Goal: Obtain resource: Download file/media

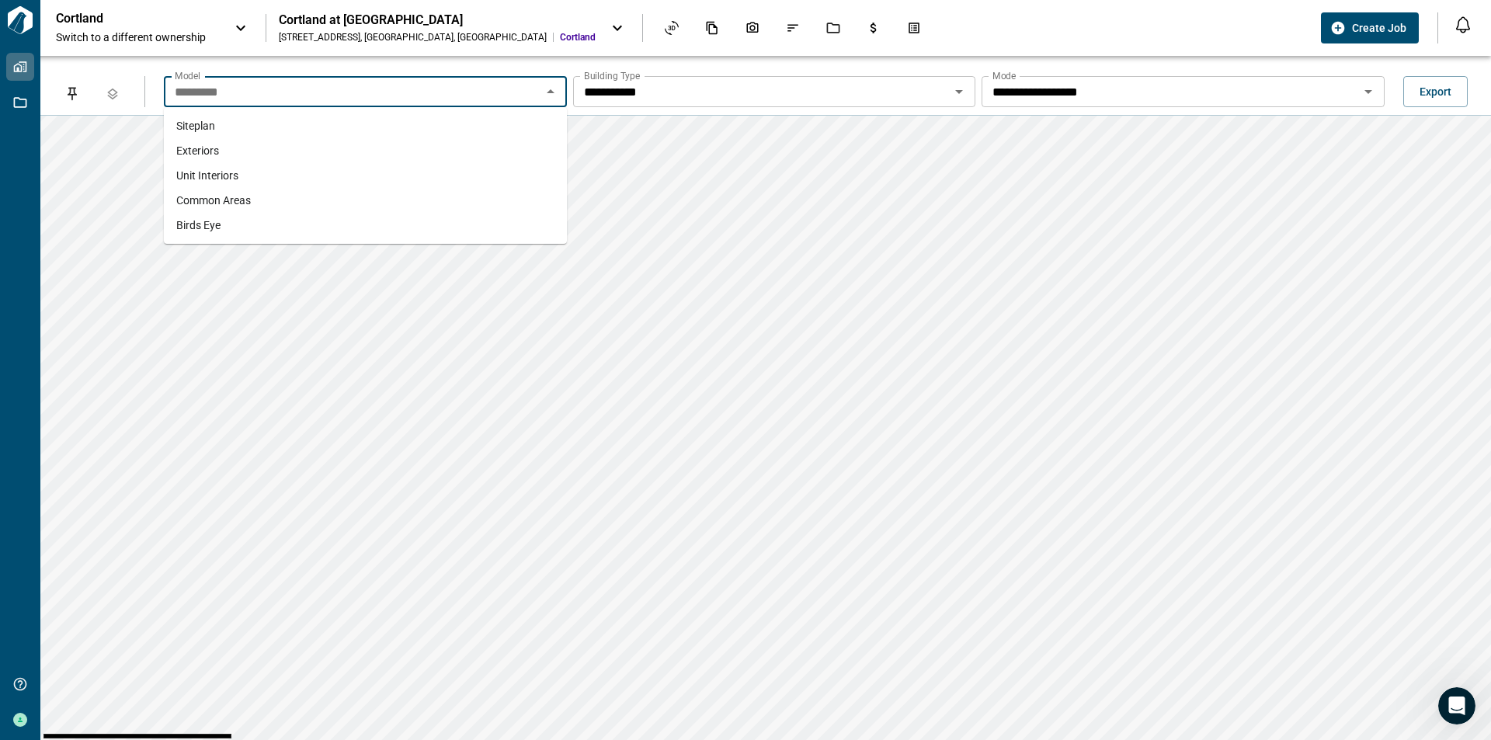
click at [478, 89] on input "*********" at bounding box center [353, 92] width 368 height 22
click at [195, 22] on p "Cortland" at bounding box center [126, 19] width 140 height 16
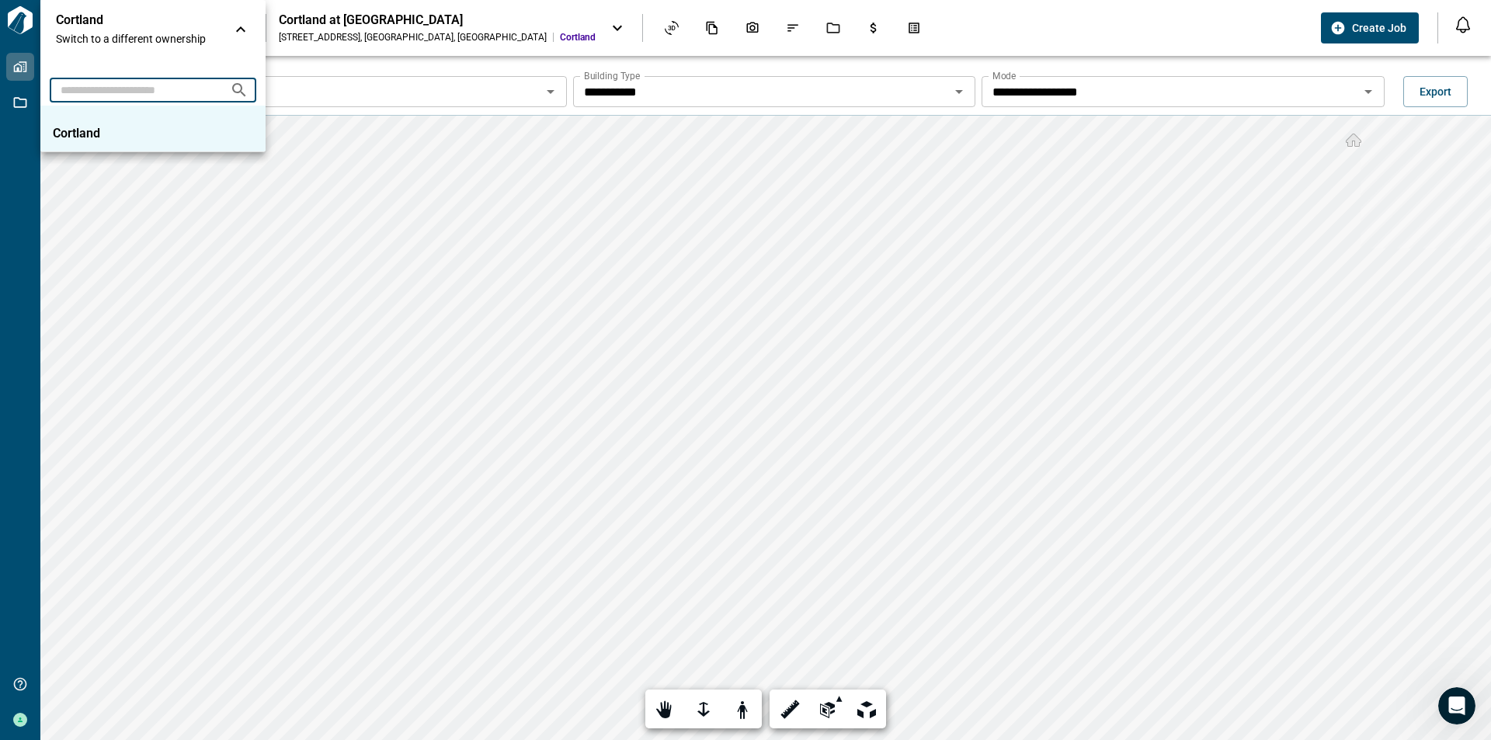
click at [176, 92] on input "text" at bounding box center [134, 89] width 168 height 29
click at [123, 124] on li "Cortland" at bounding box center [152, 129] width 225 height 47
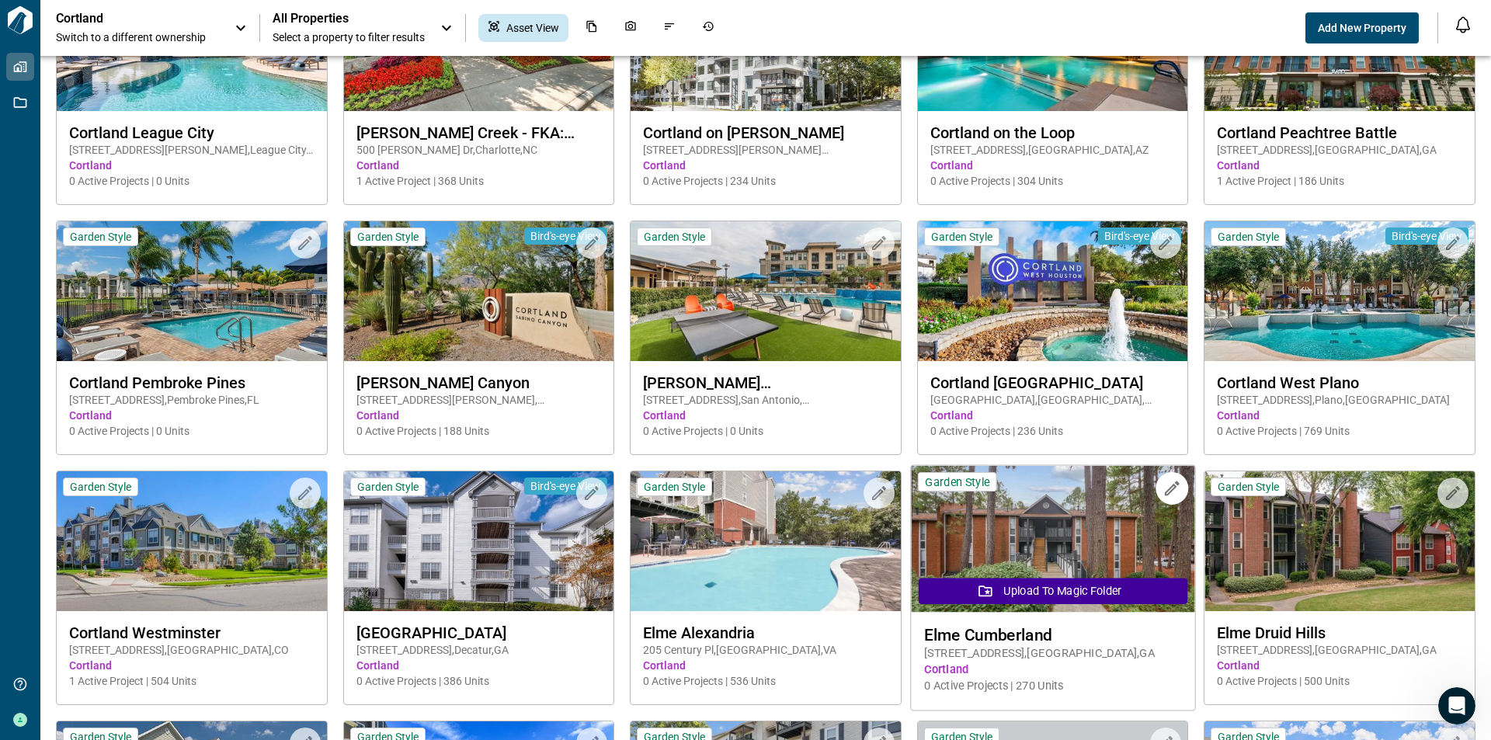
scroll to position [1475, 0]
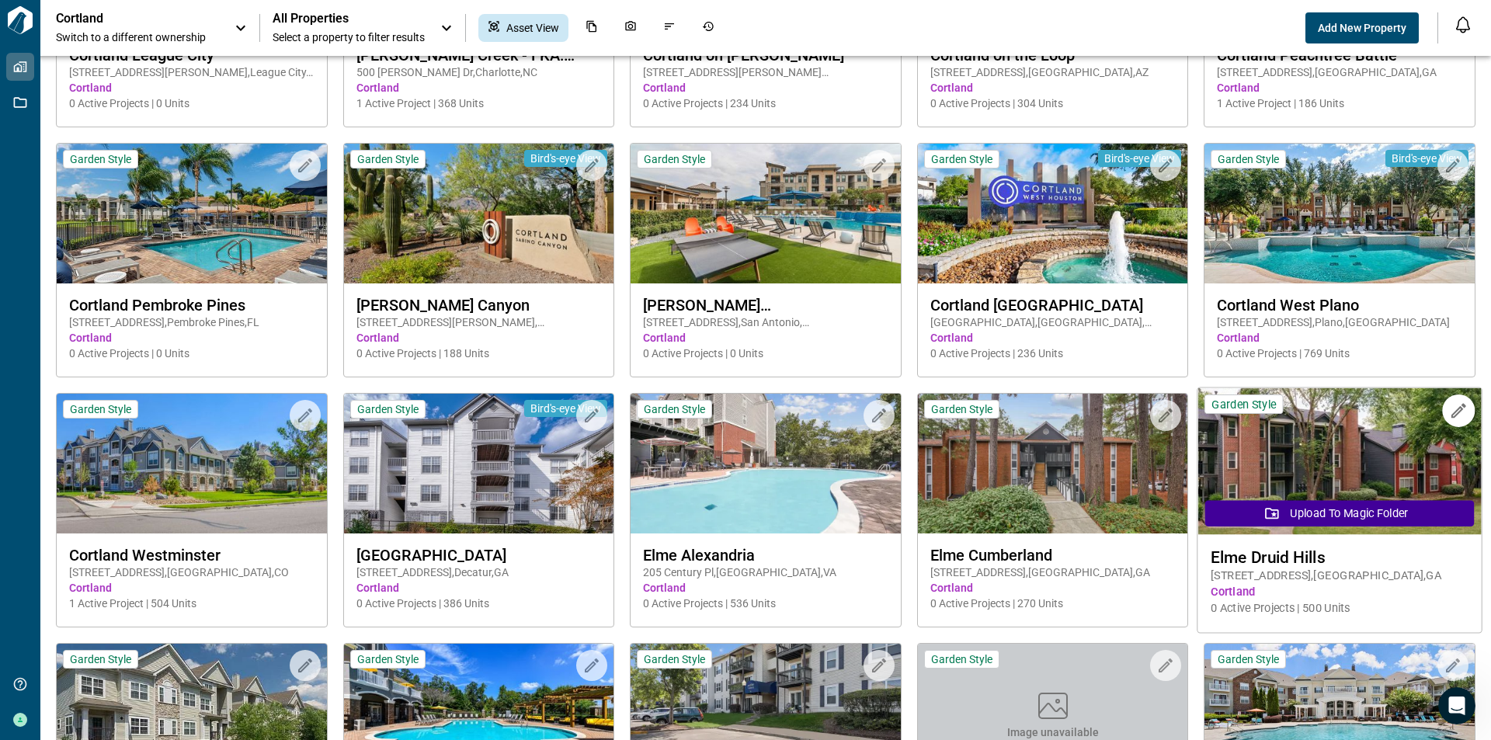
click at [1303, 467] on img at bounding box center [1339, 461] width 283 height 147
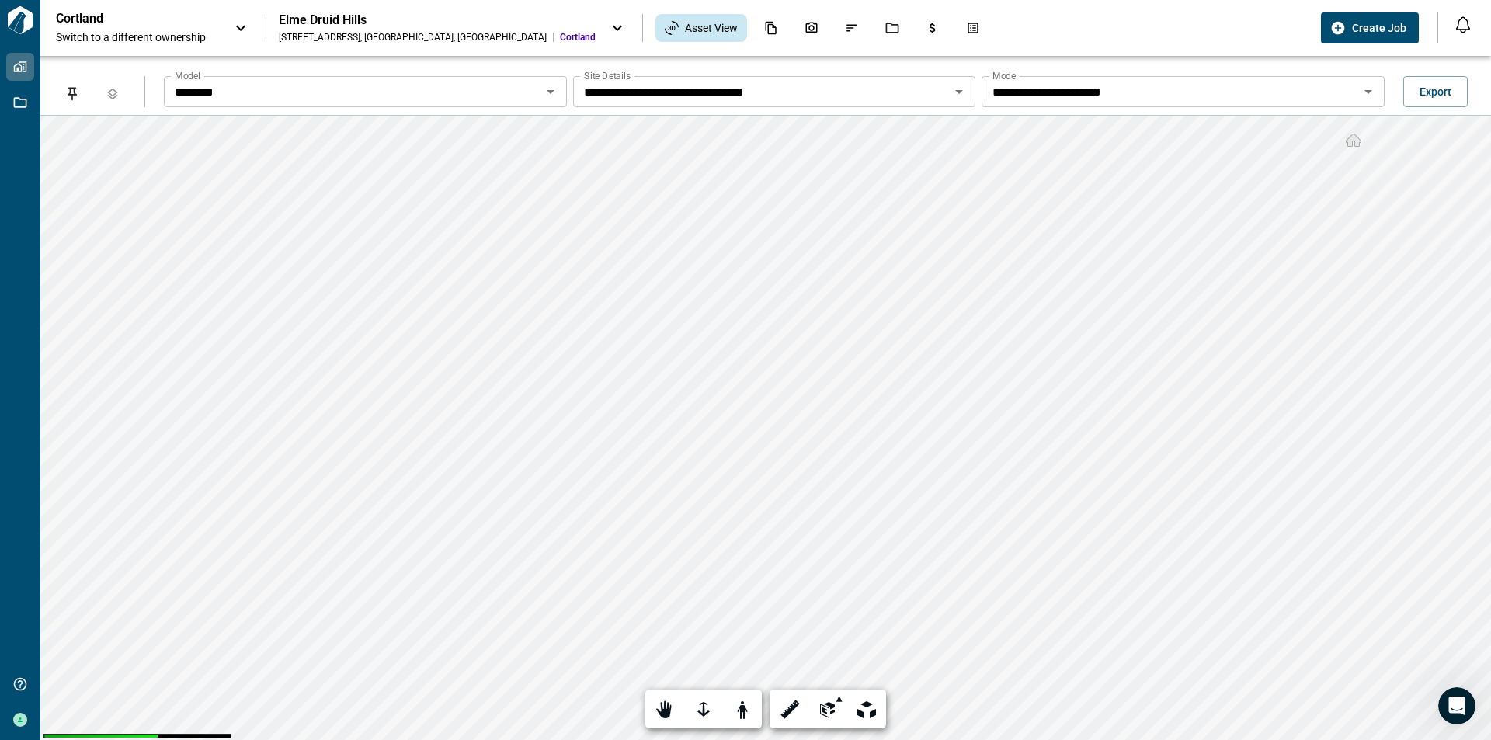
click at [537, 84] on input "**********" at bounding box center [353, 92] width 368 height 22
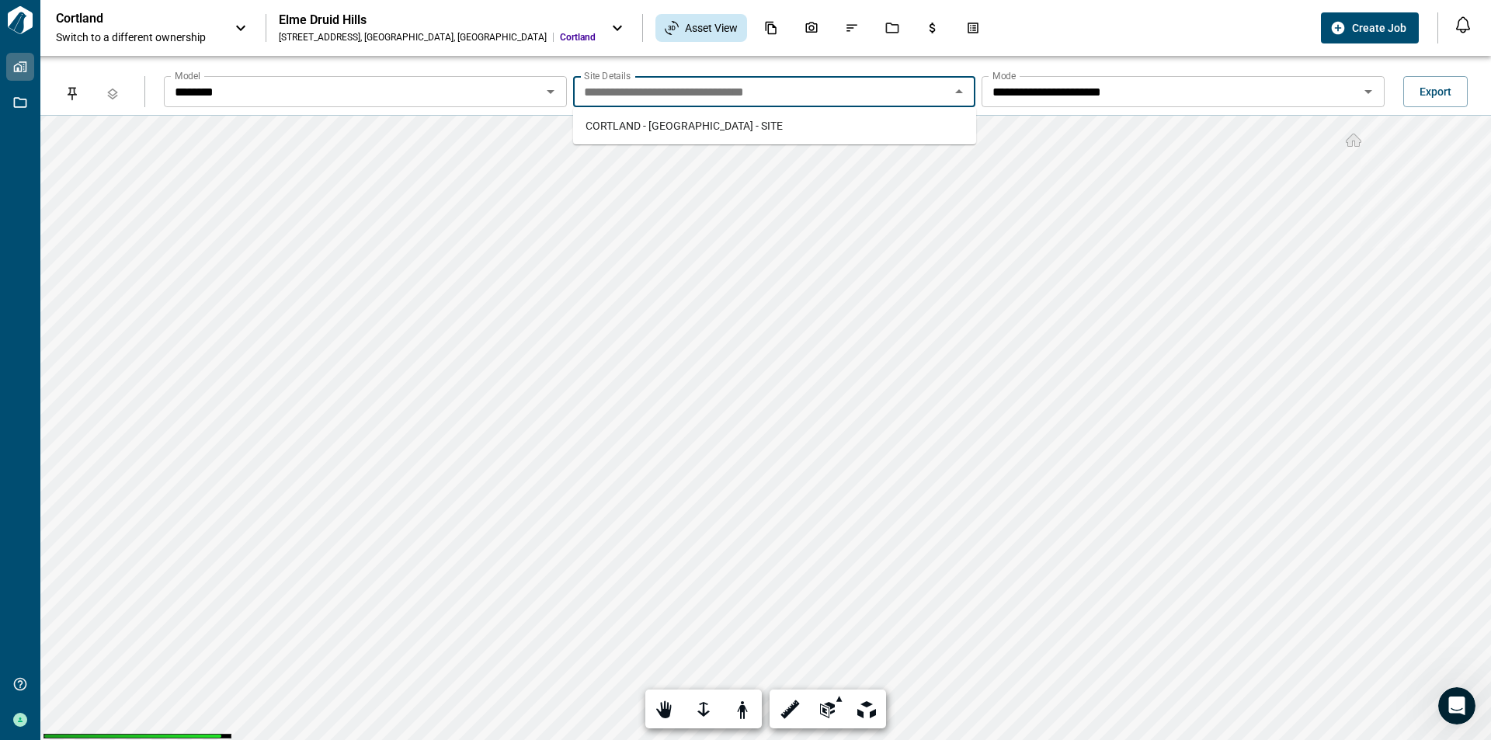
click at [711, 123] on span "CORTLAND - [GEOGRAPHIC_DATA] - SITE" at bounding box center [684, 126] width 197 height 16
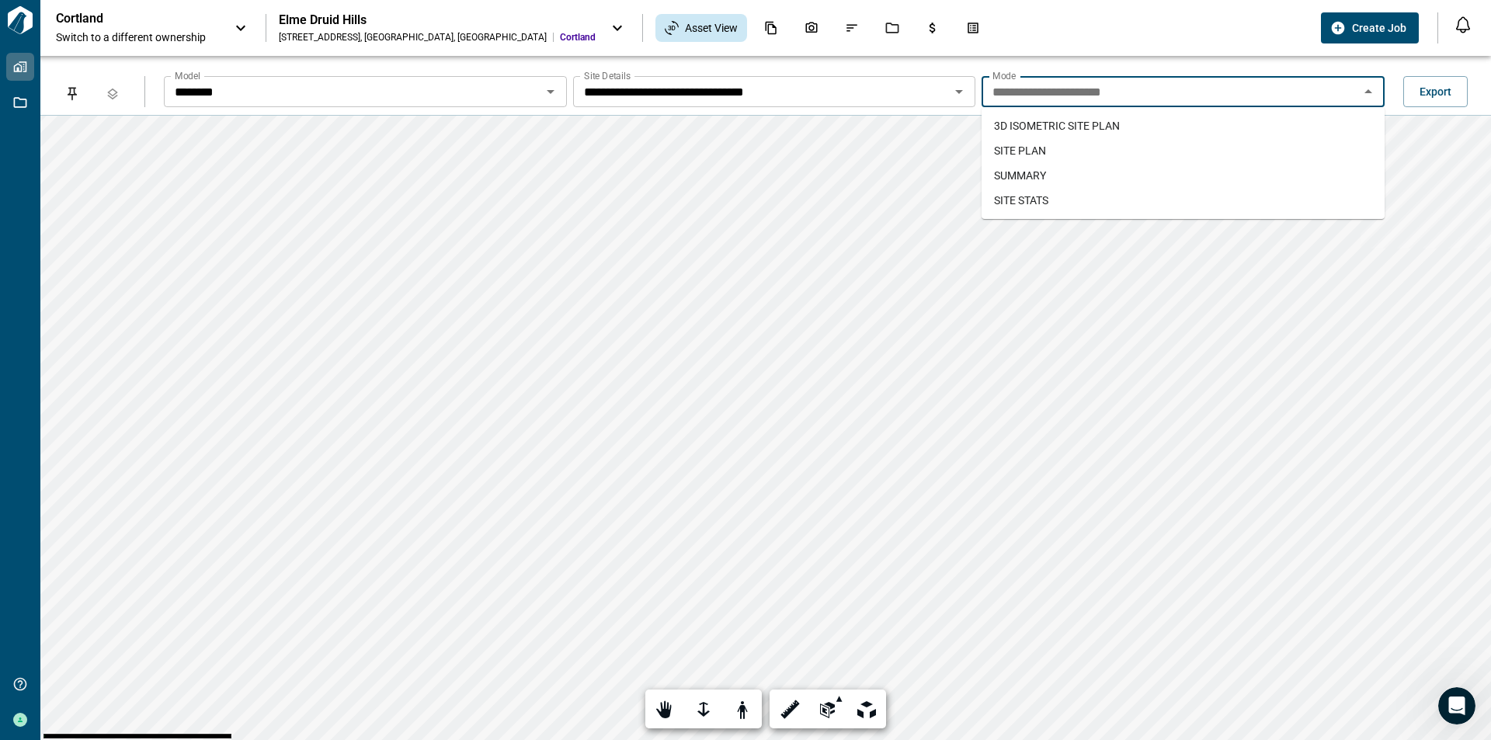
click at [1036, 100] on input "**********" at bounding box center [1170, 92] width 368 height 22
click at [1042, 148] on span "SITE PLAN" at bounding box center [1020, 151] width 52 height 16
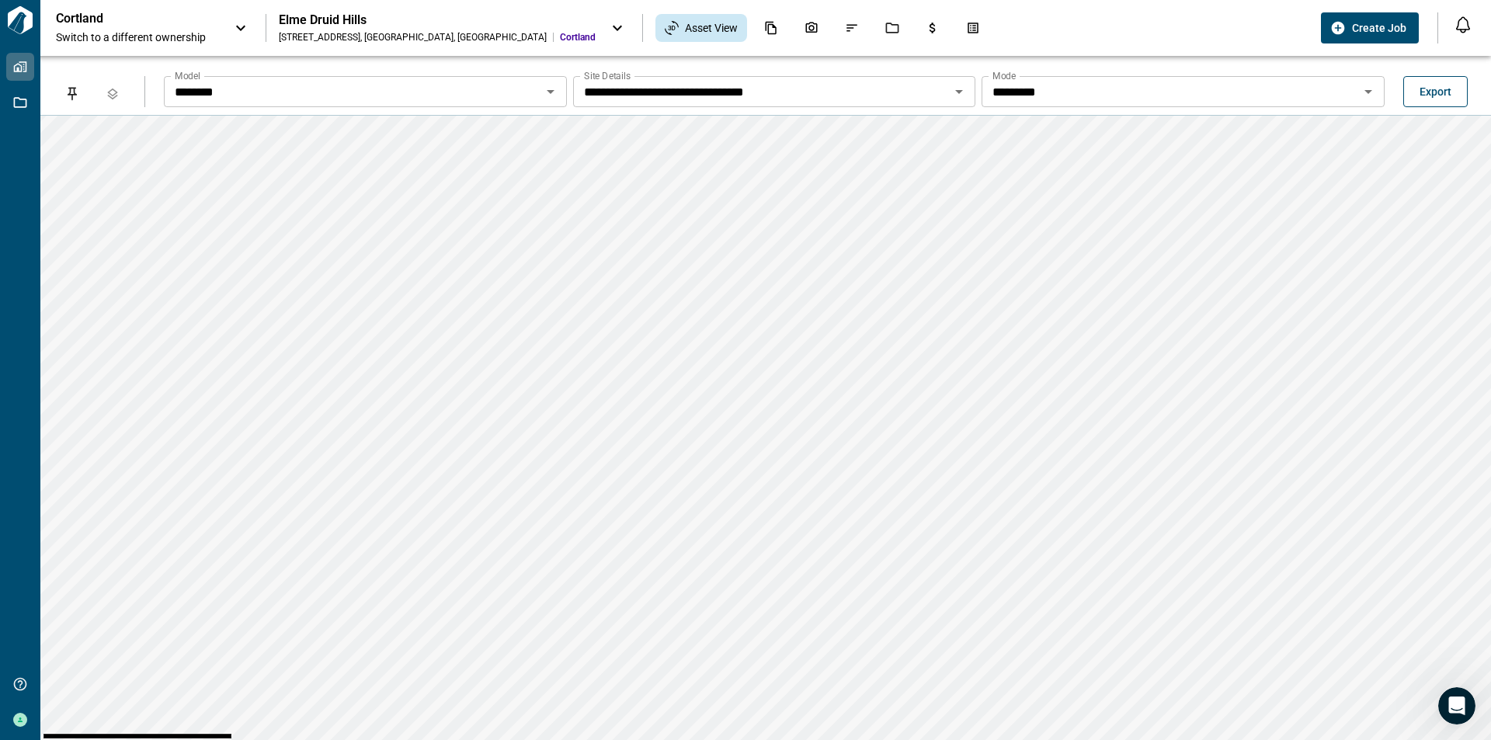
click at [1423, 87] on span "Export" at bounding box center [1436, 92] width 32 height 16
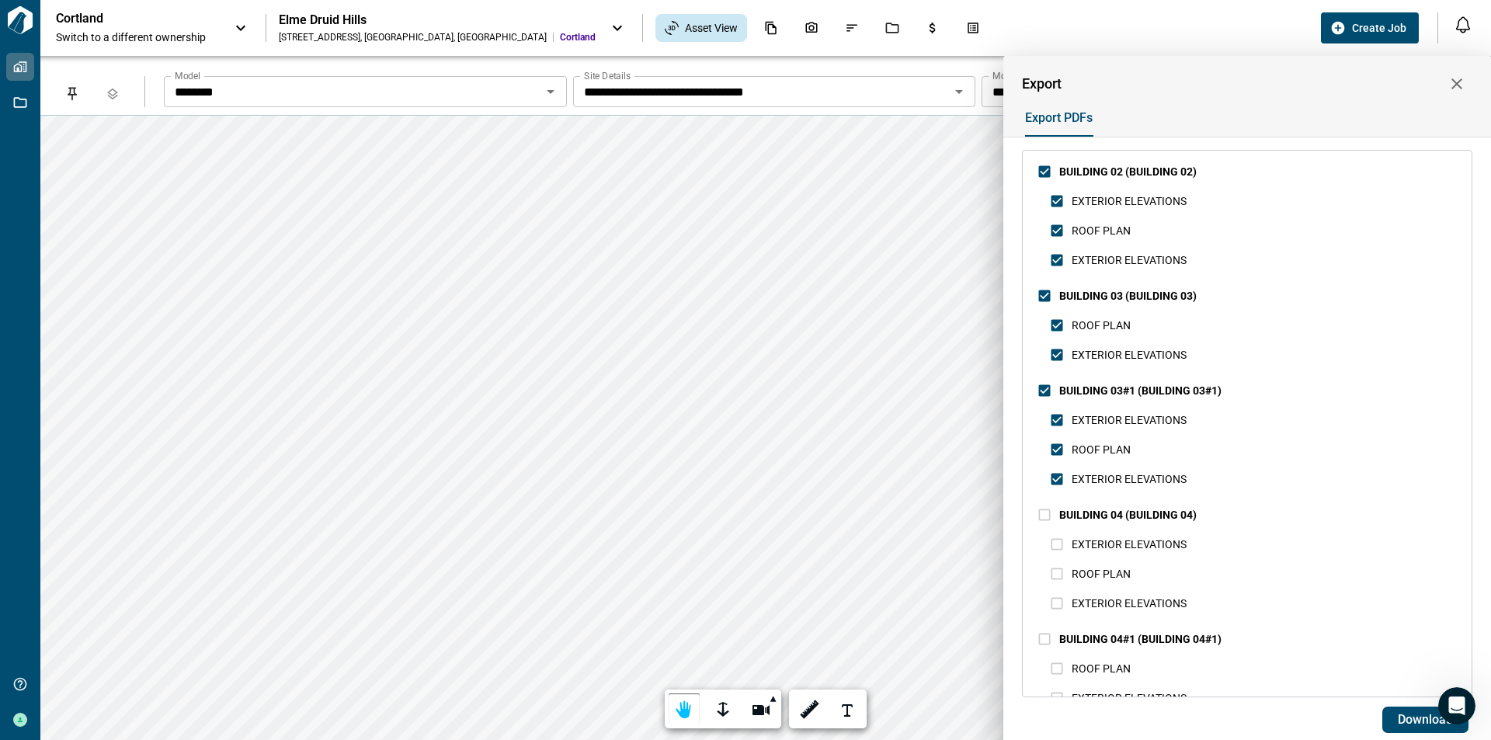
scroll to position [1708, 0]
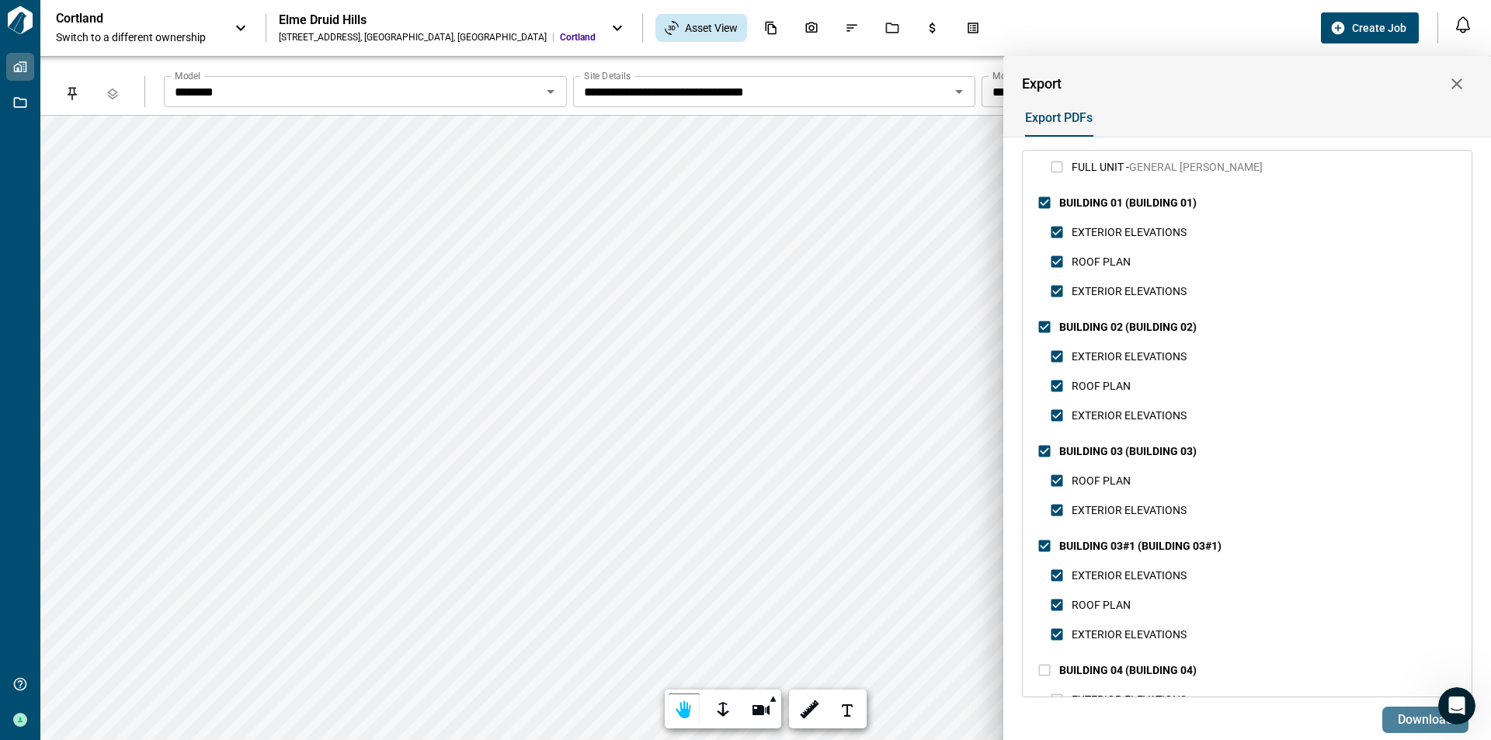
click at [1409, 719] on span "Download" at bounding box center [1425, 720] width 55 height 16
click at [1458, 83] on icon "button" at bounding box center [1456, 83] width 11 height 11
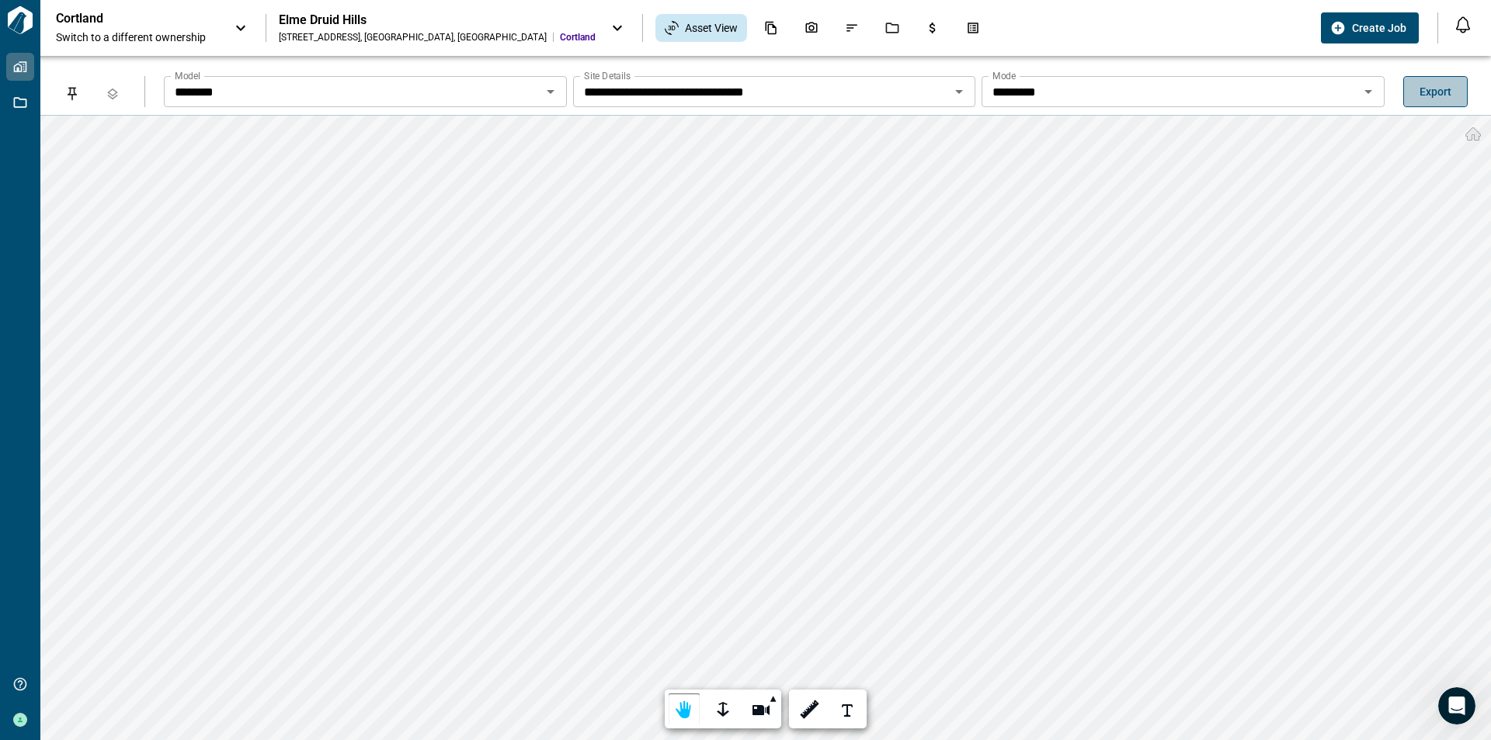
click at [1404, 89] on button "Export" at bounding box center [1435, 91] width 64 height 31
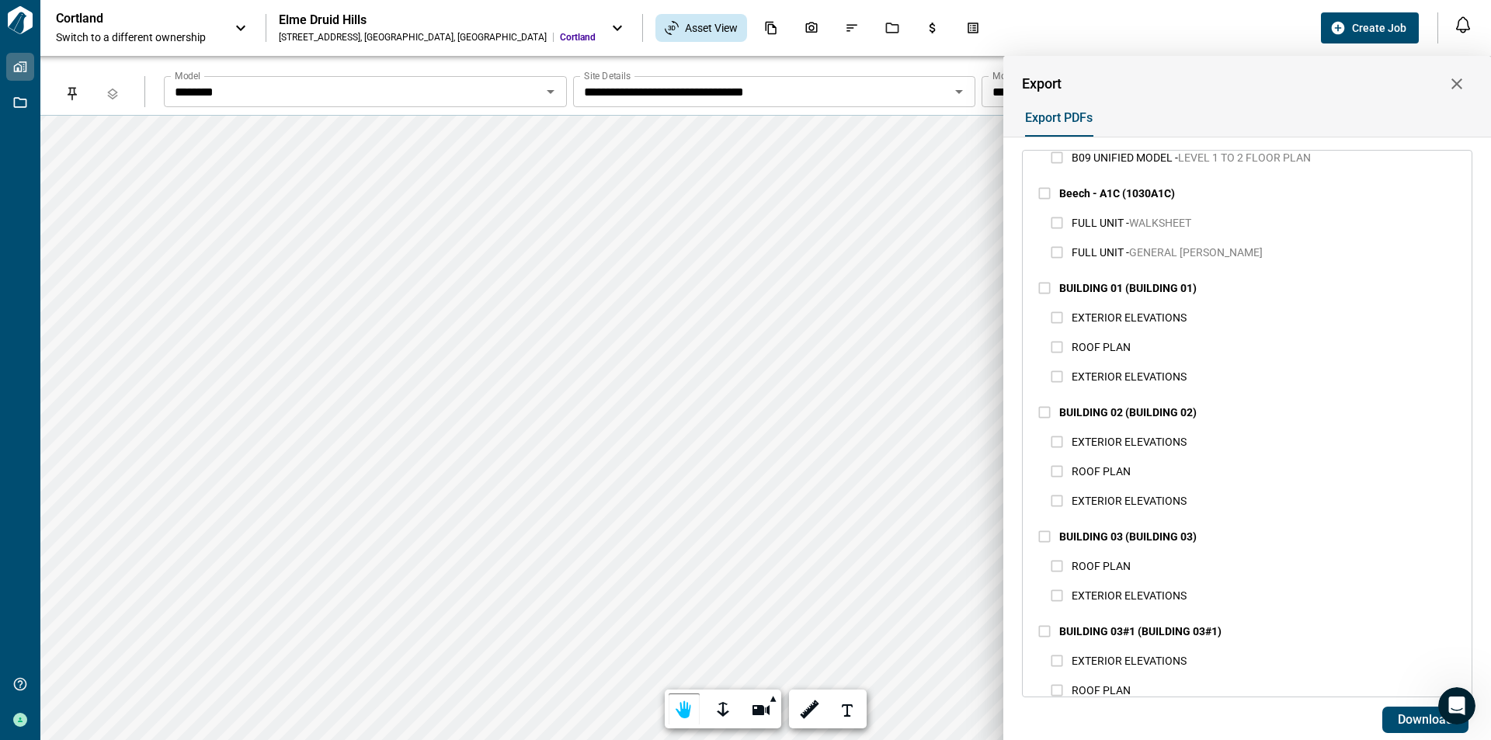
scroll to position [1475, 0]
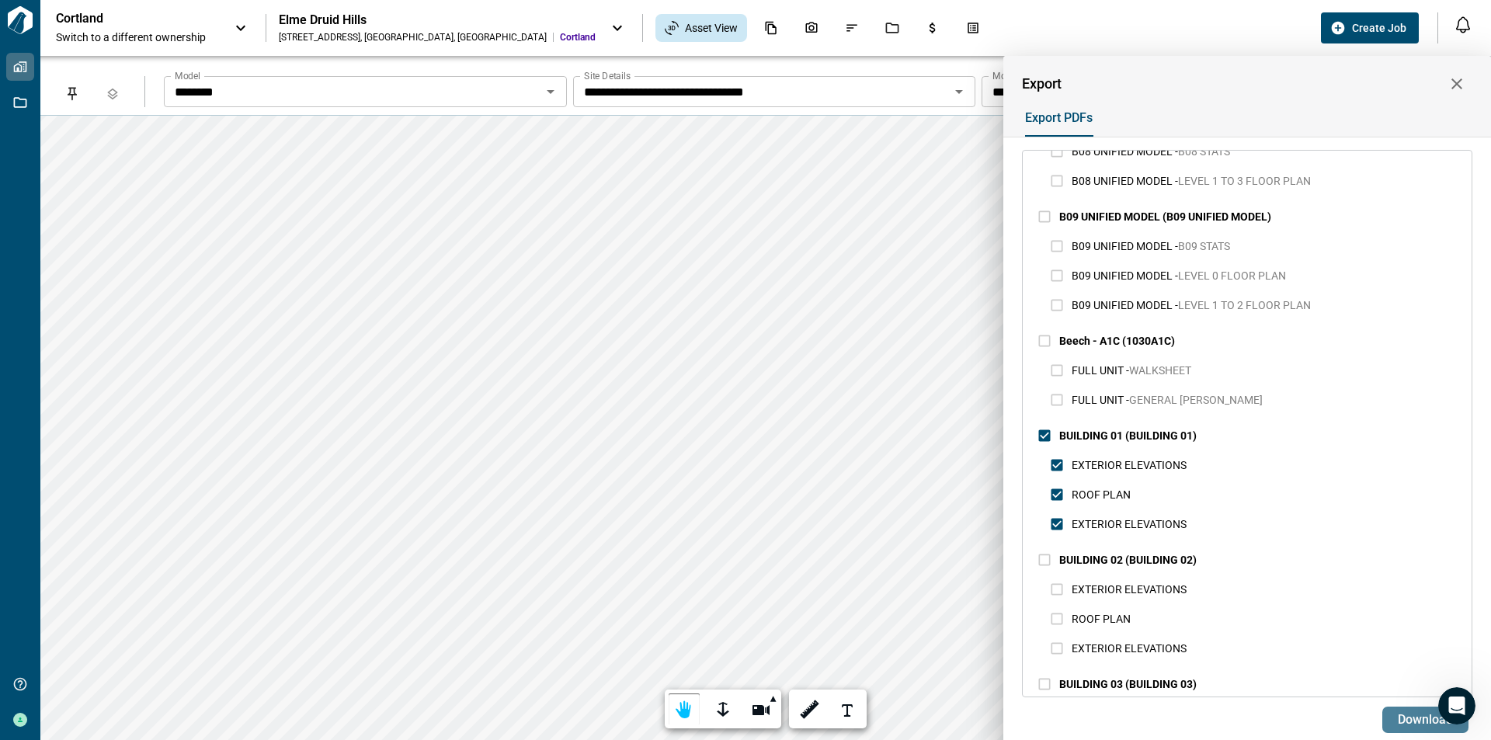
click at [1420, 716] on span "Download" at bounding box center [1425, 720] width 55 height 16
click at [86, 22] on div at bounding box center [745, 370] width 1491 height 740
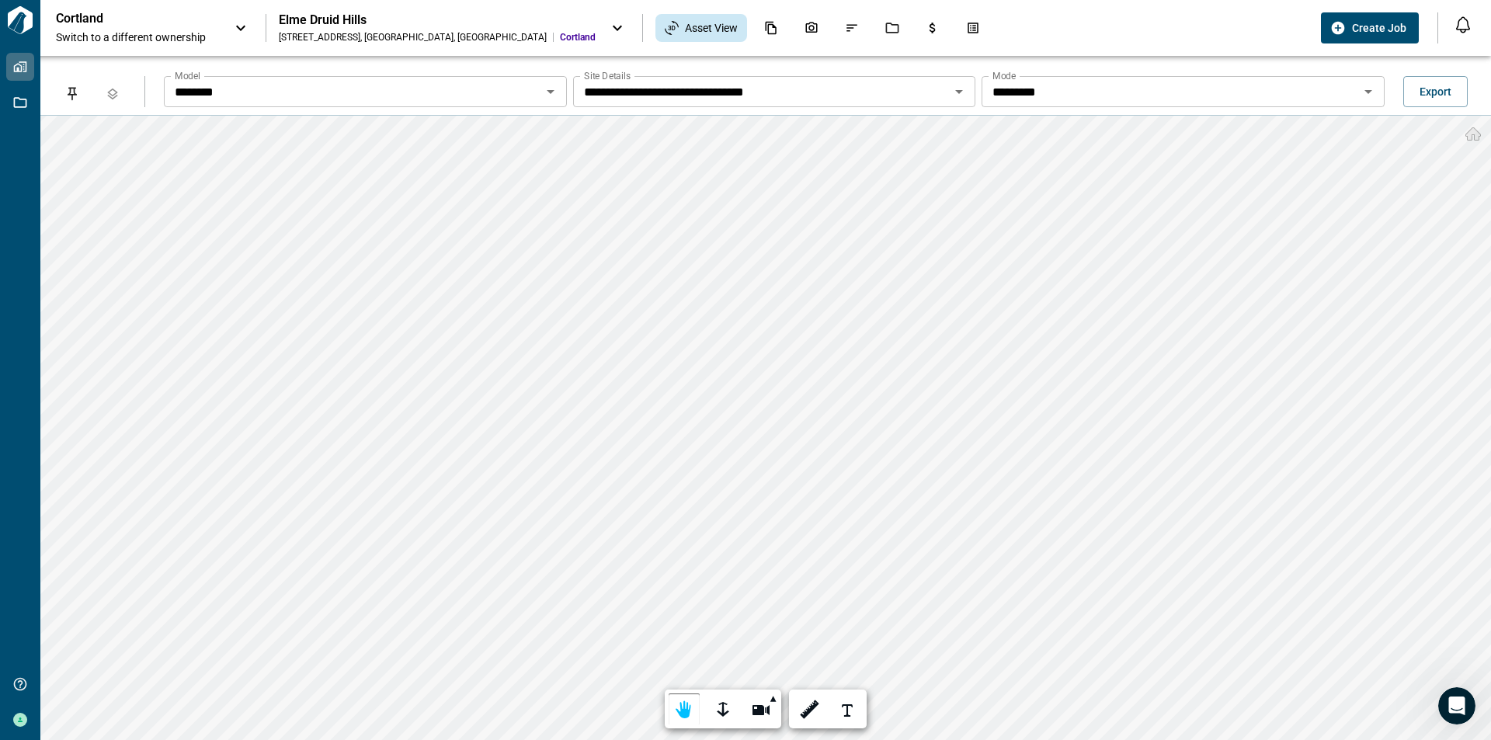
click at [87, 23] on p "Cortland" at bounding box center [126, 19] width 140 height 16
click at [15, 16] on div at bounding box center [745, 370] width 1491 height 740
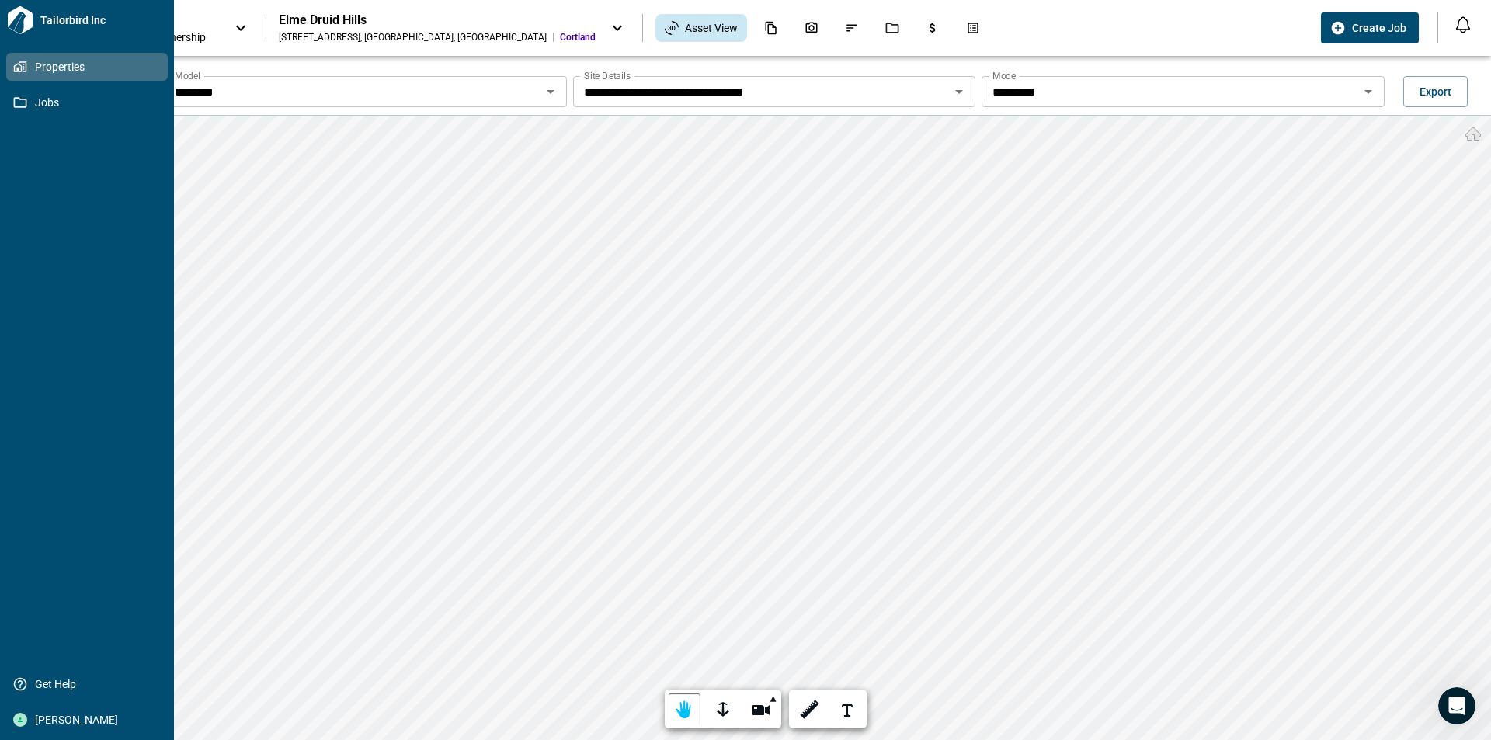
click at [24, 24] on icon at bounding box center [20, 20] width 25 height 28
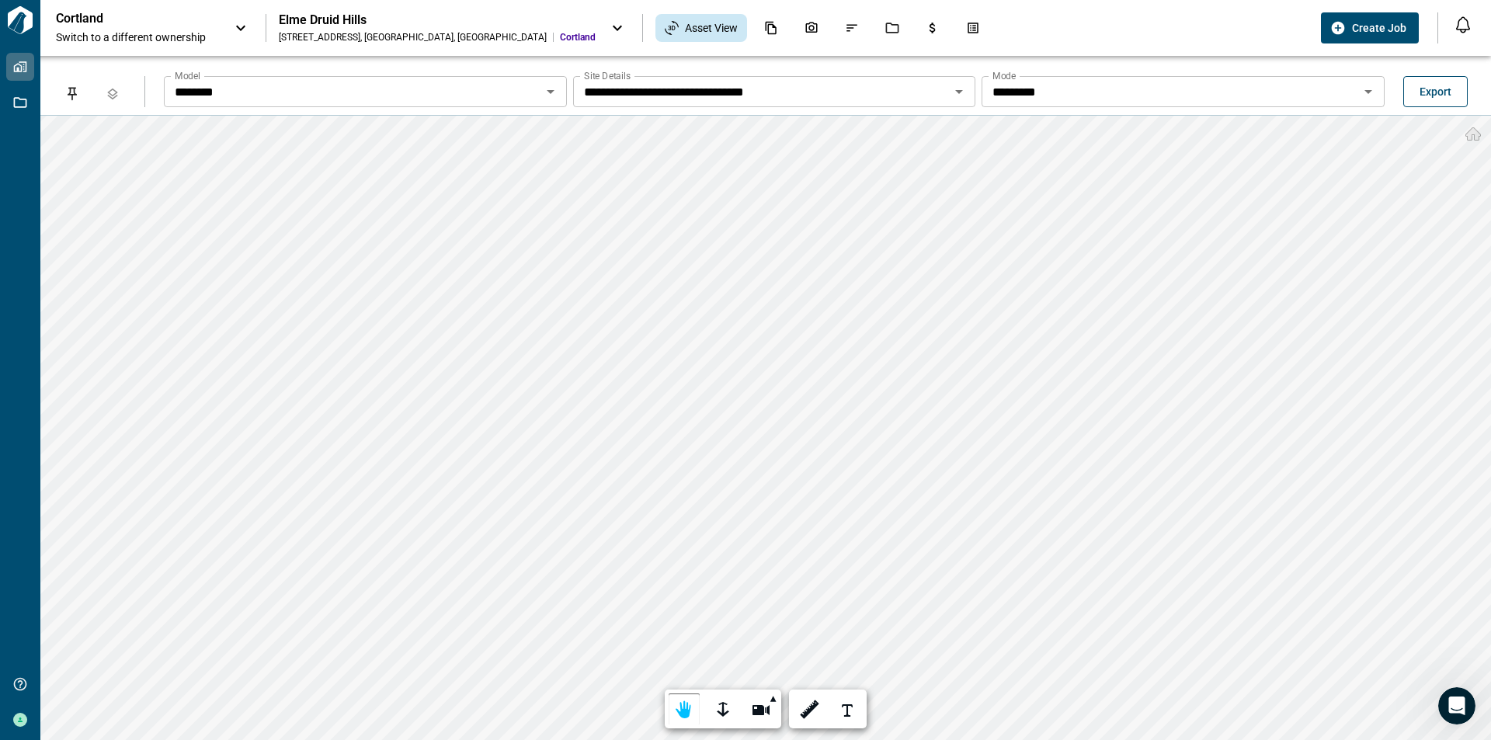
click at [1426, 85] on span "Export" at bounding box center [1436, 92] width 32 height 16
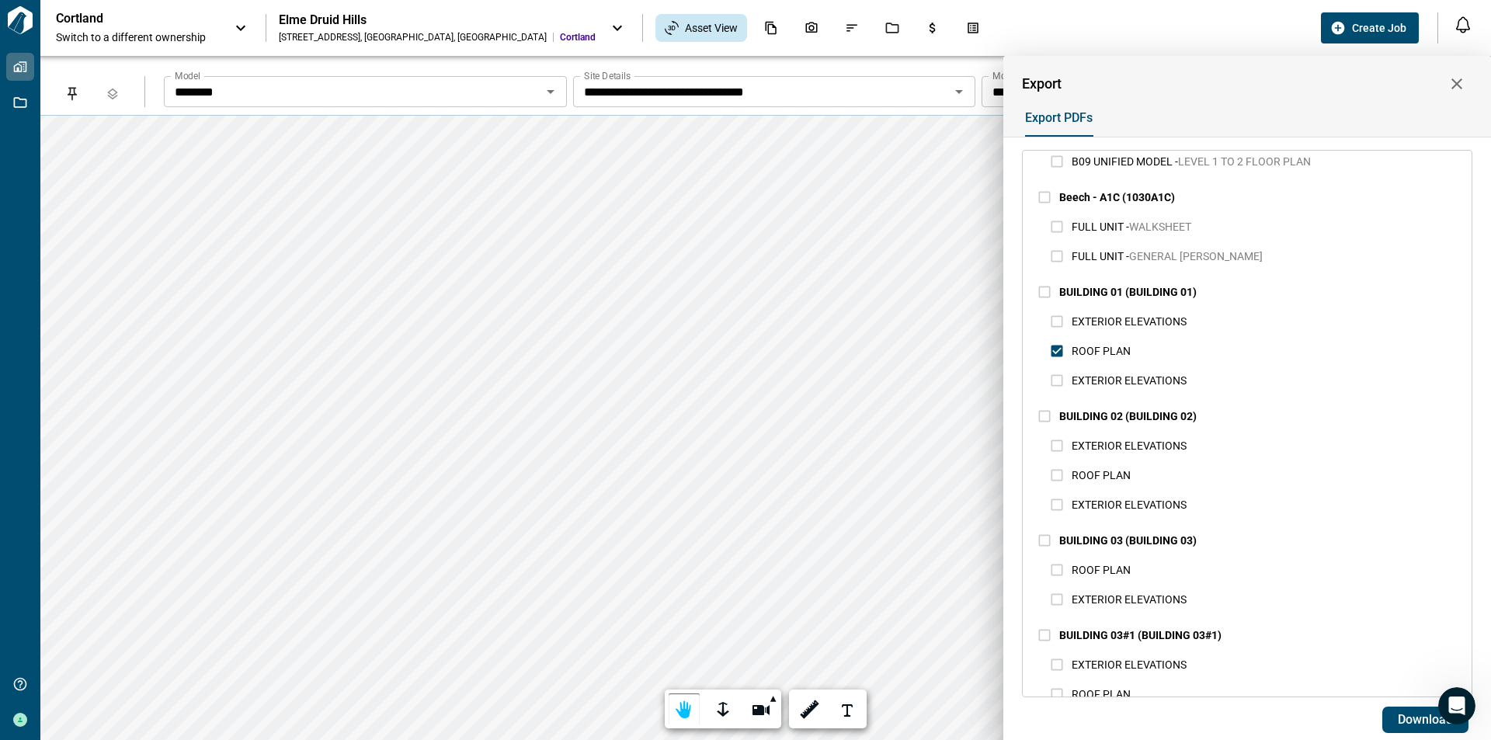
scroll to position [1631, 0]
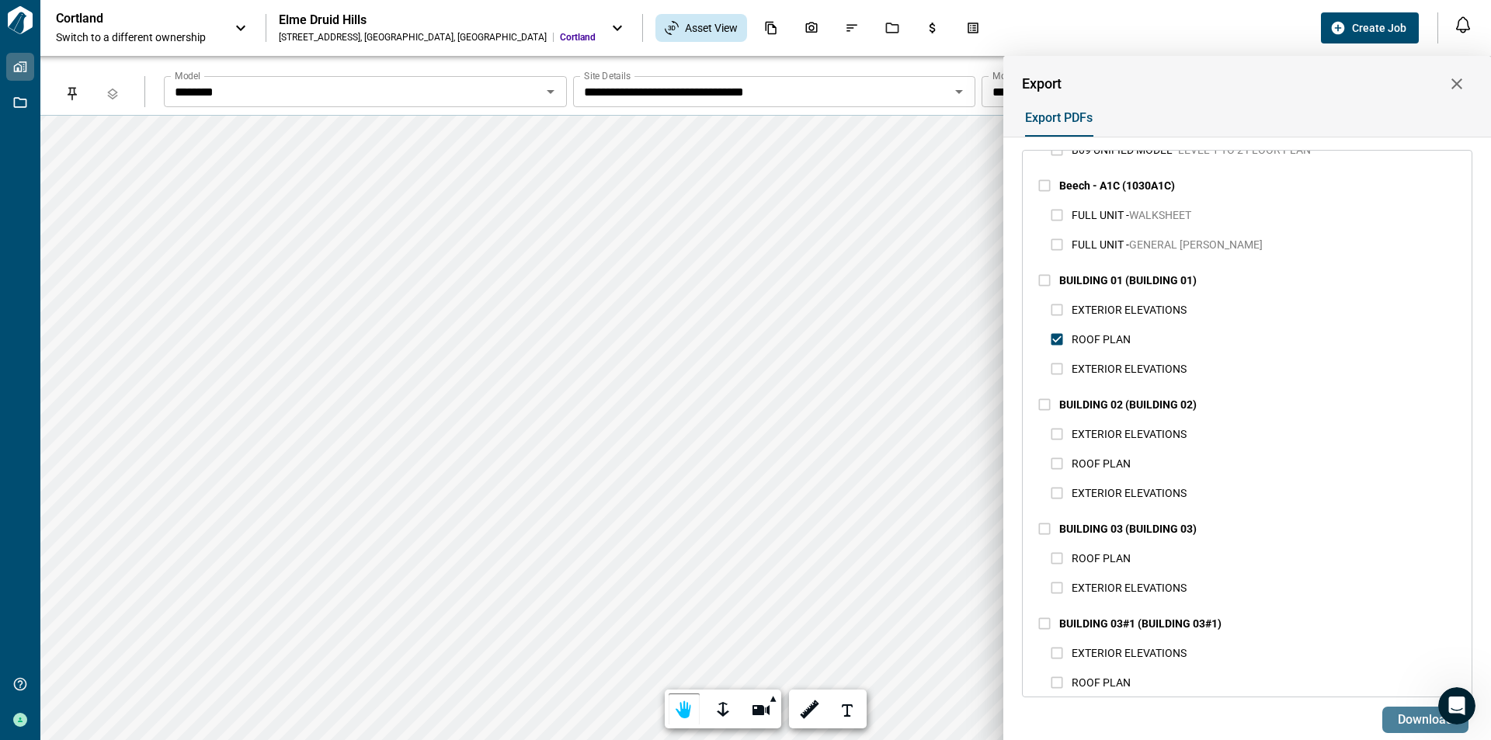
click at [1406, 721] on span "Download" at bounding box center [1425, 720] width 55 height 16
click at [1406, 723] on span "Download" at bounding box center [1425, 720] width 55 height 16
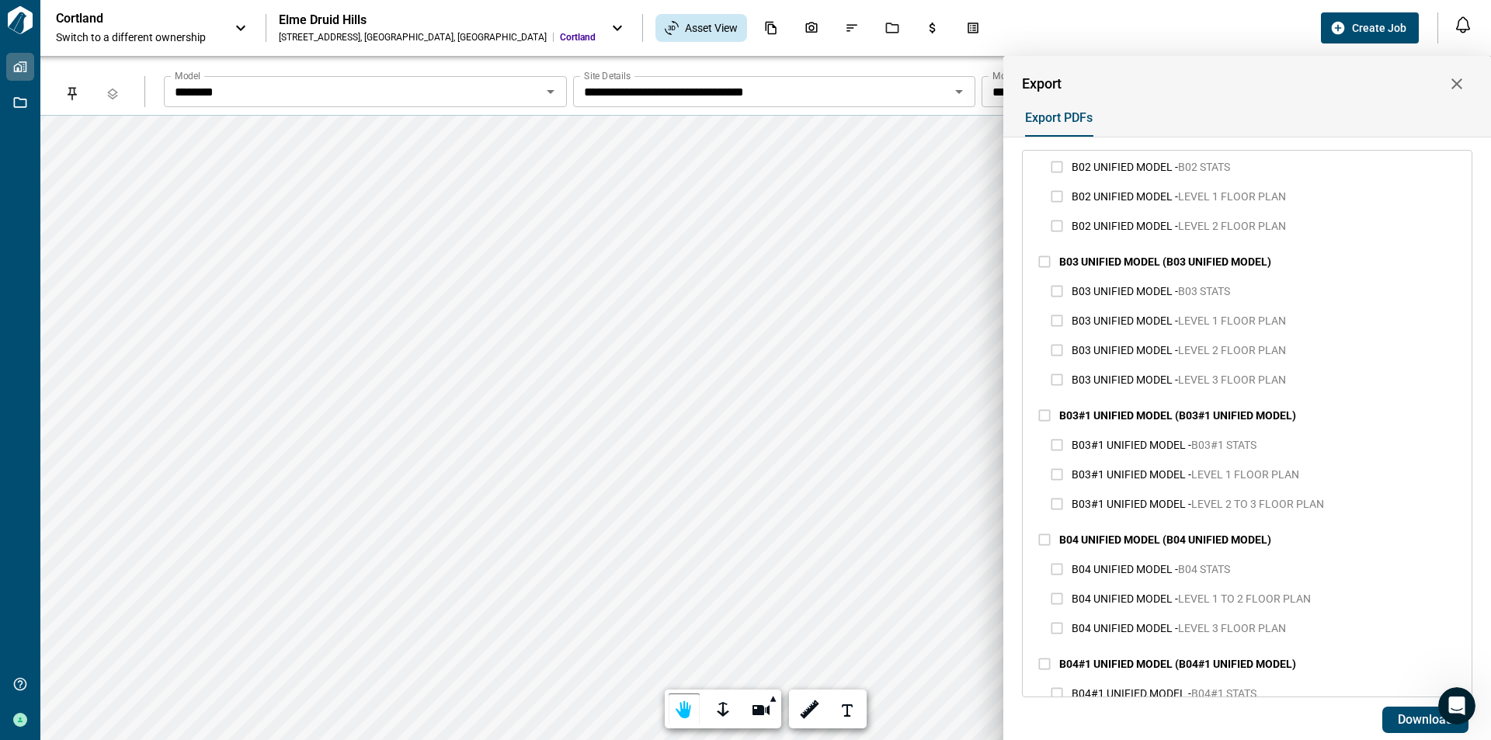
scroll to position [0, 0]
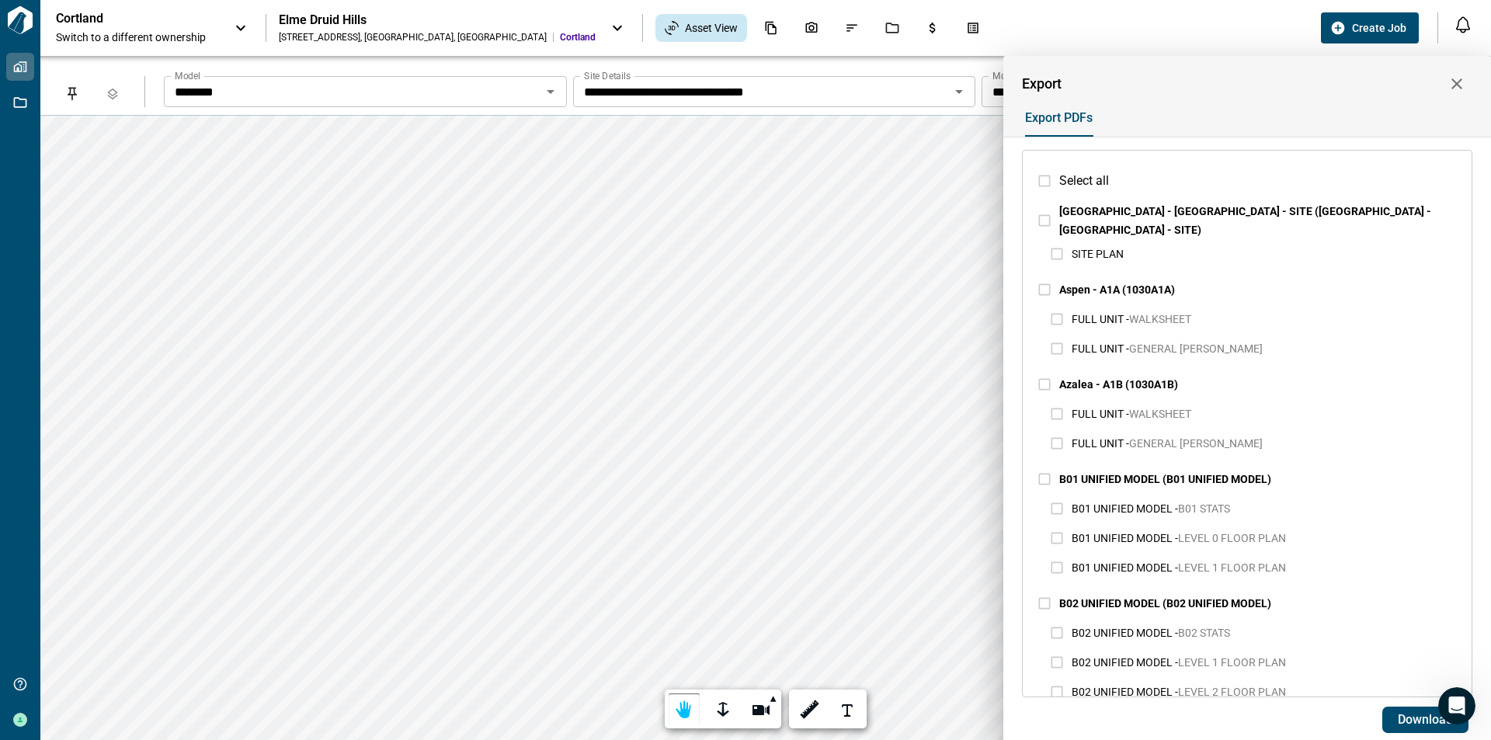
click at [26, 26] on div at bounding box center [745, 370] width 1491 height 740
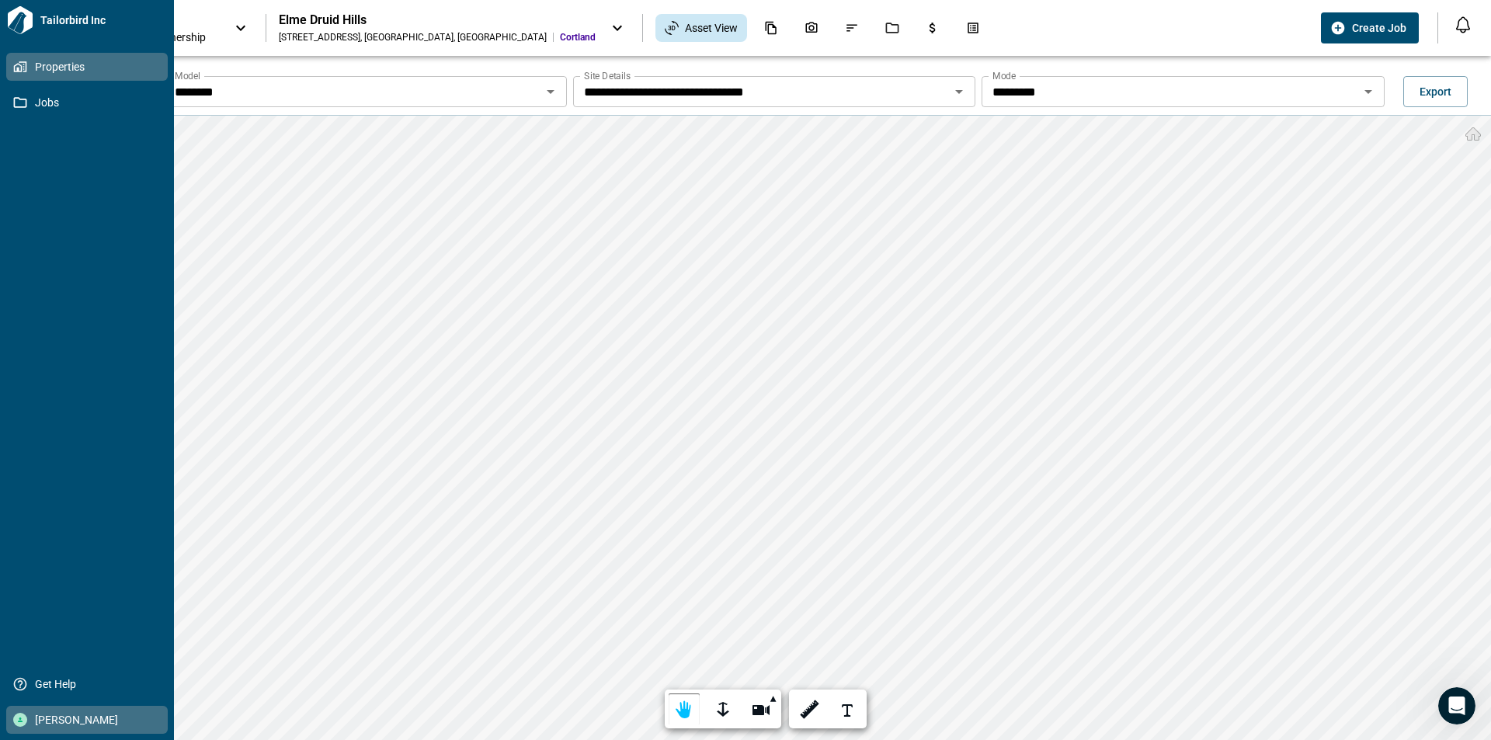
click at [88, 724] on span "[PERSON_NAME]" at bounding box center [90, 720] width 126 height 16
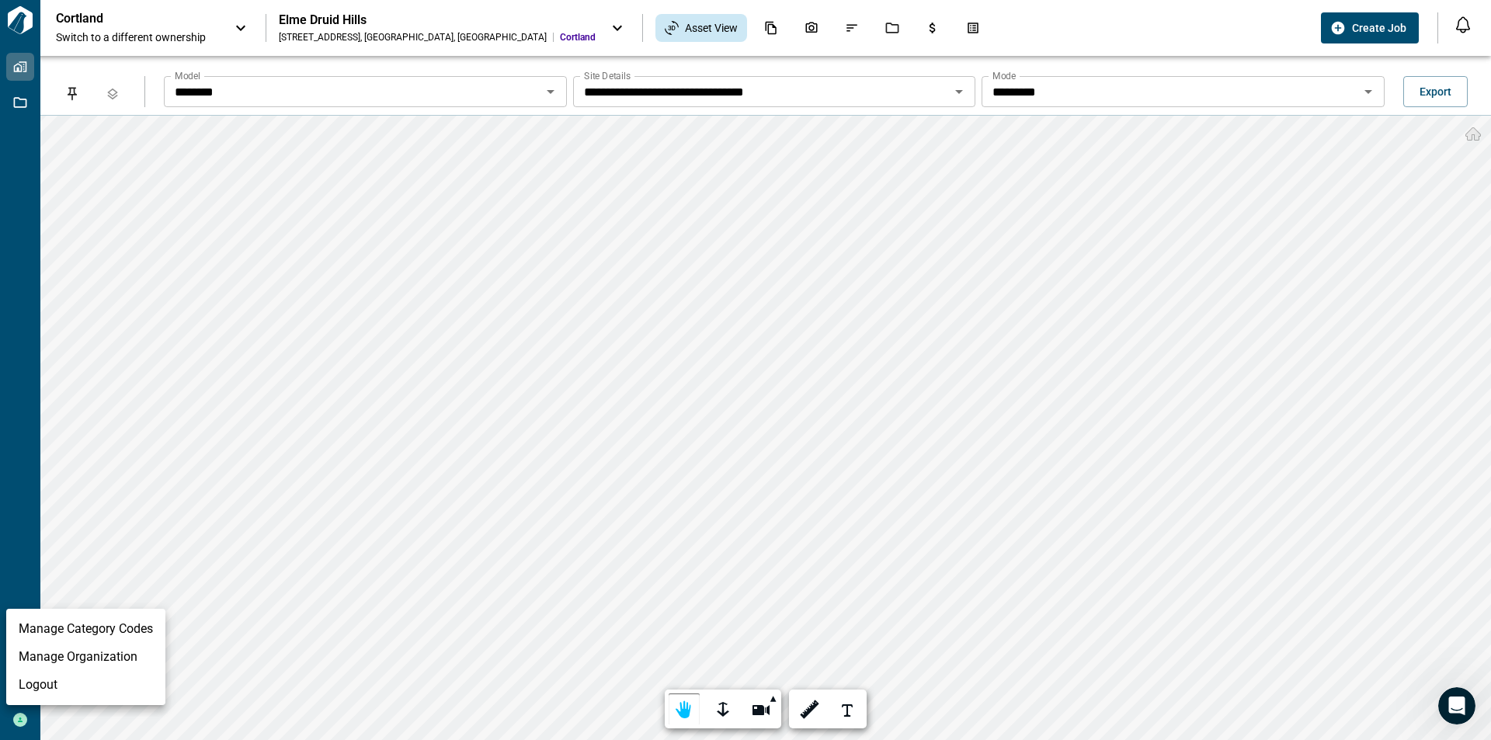
click at [96, 655] on li "Manage Organization" at bounding box center [85, 657] width 159 height 28
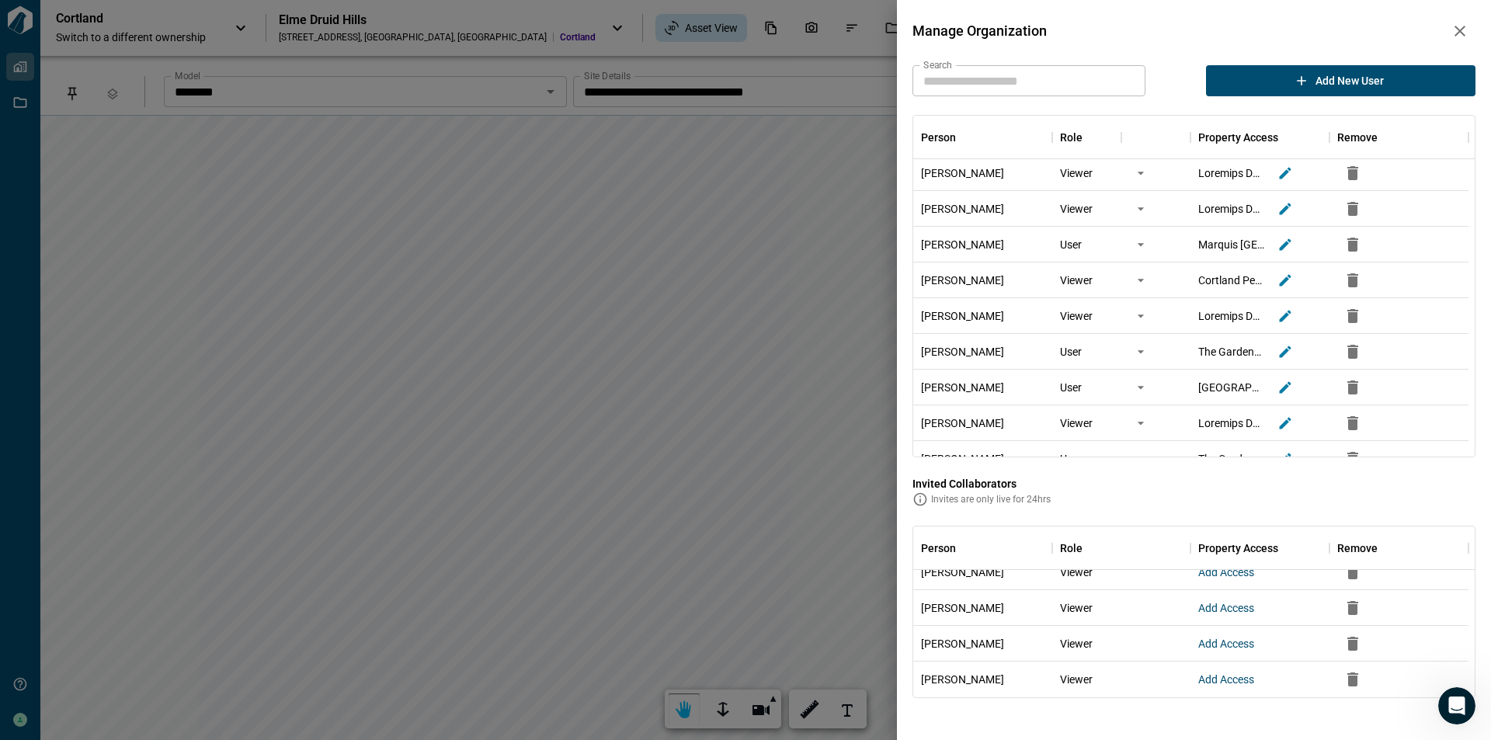
scroll to position [155, 0]
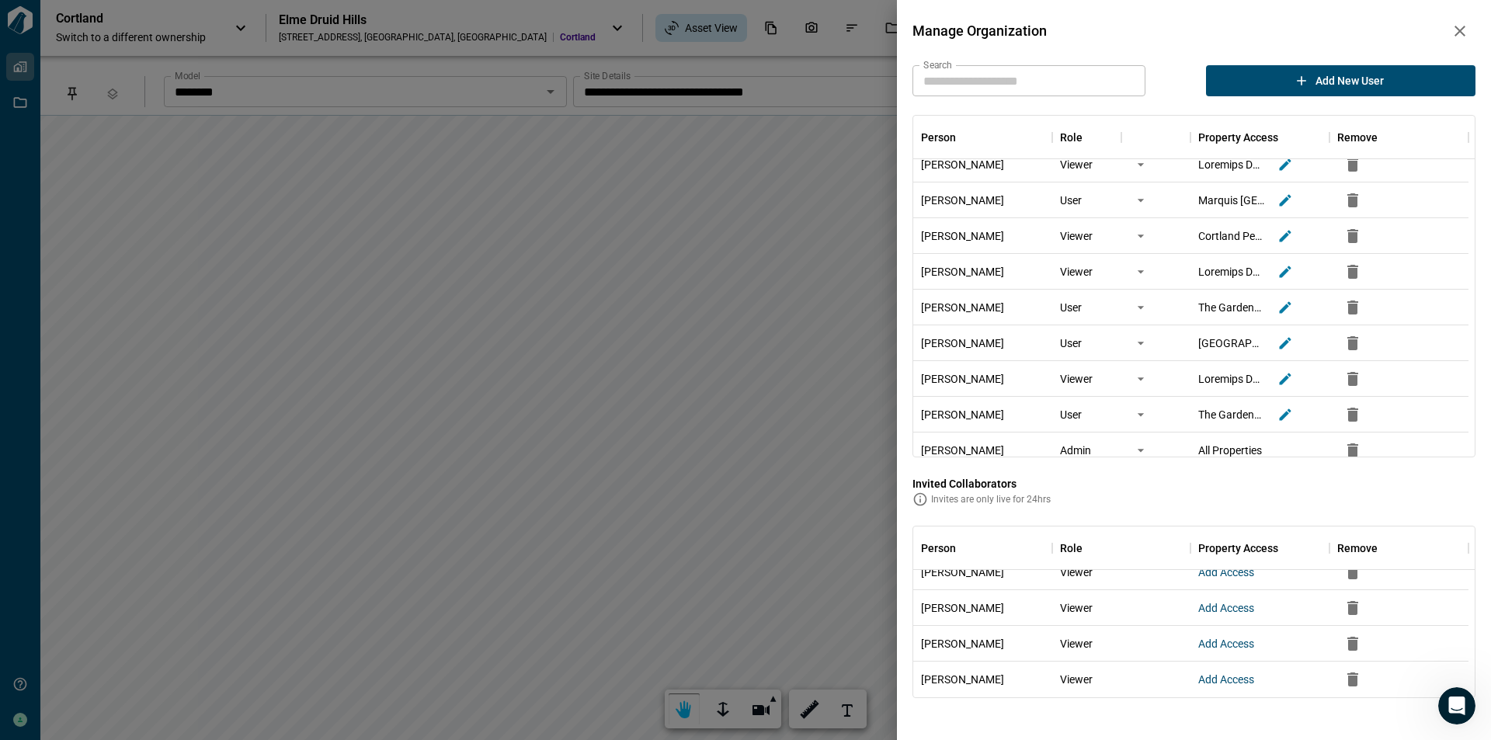
click at [1032, 85] on input "Search" at bounding box center [1028, 80] width 233 height 31
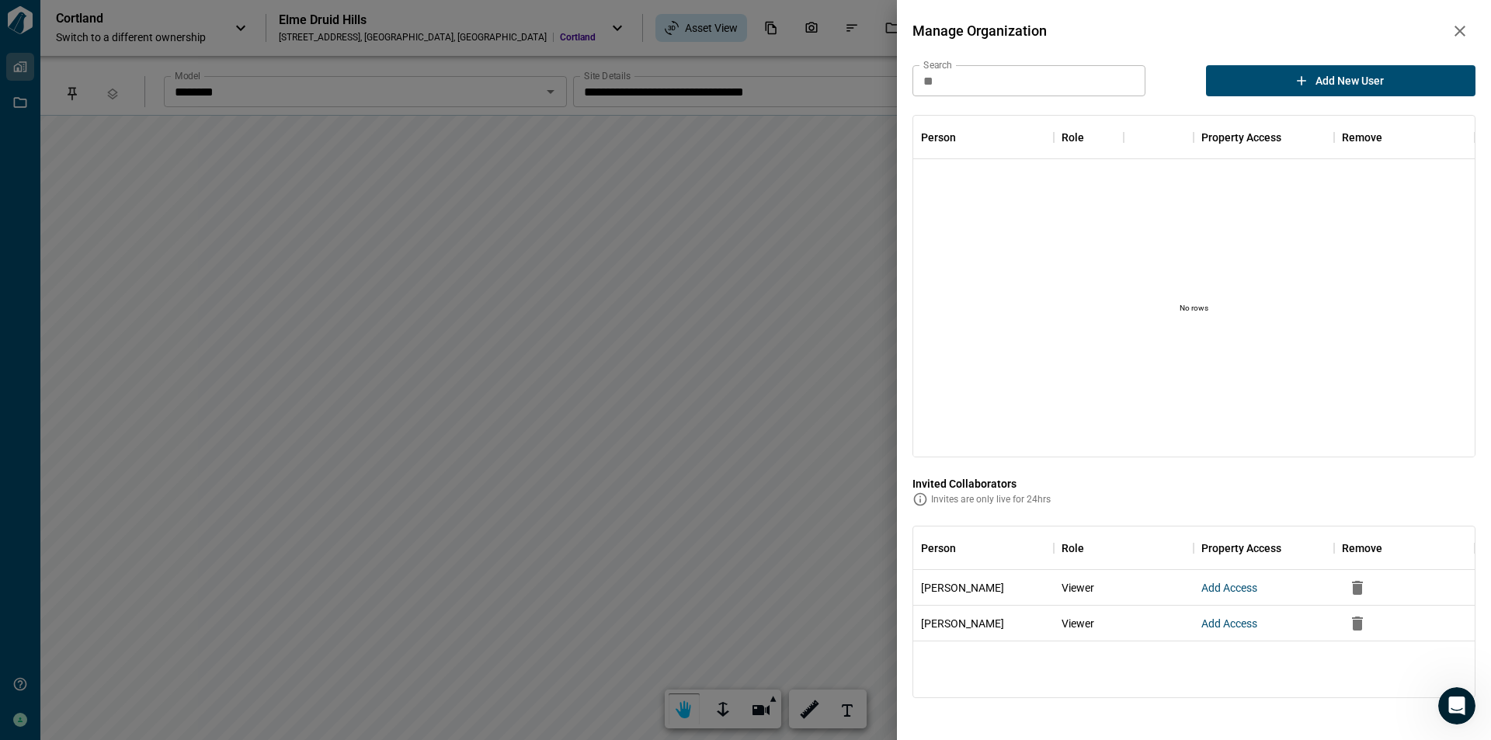
scroll to position [0, 0]
type input "*****"
click at [981, 81] on input "*****" at bounding box center [1028, 80] width 233 height 31
